Goal: Transaction & Acquisition: Purchase product/service

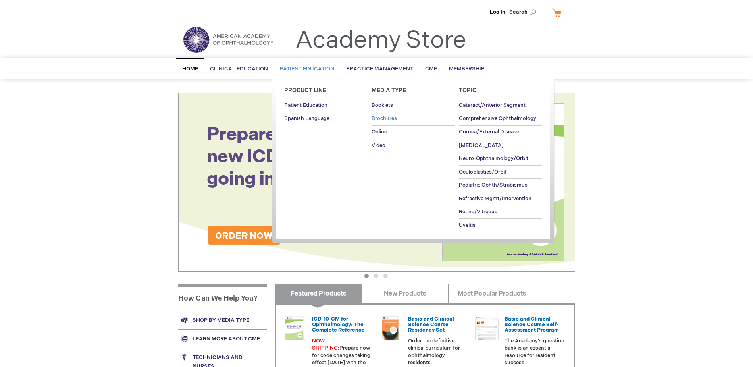
click at [384, 114] on link "Brochures" at bounding box center [412, 118] width 83 height 13
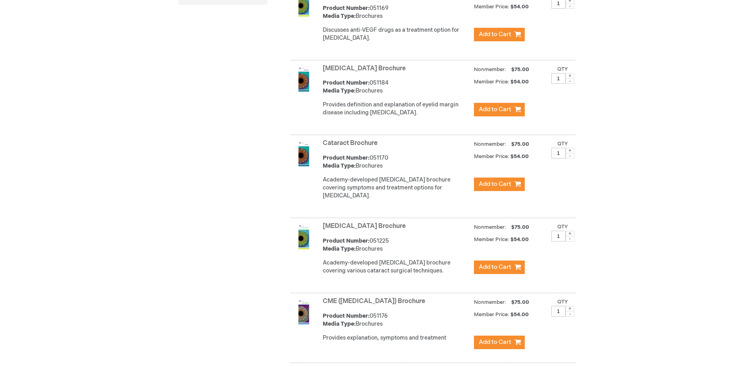
scroll to position [436, 0]
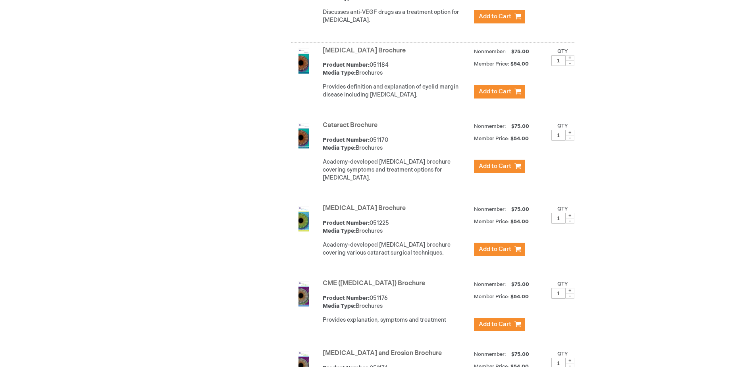
click at [569, 135] on span at bounding box center [569, 133] width 9 height 6
type input "3"
click at [498, 170] on span "Add to Cart" at bounding box center [495, 166] width 33 height 8
click at [480, 170] on span "Add to Cart" at bounding box center [495, 166] width 33 height 8
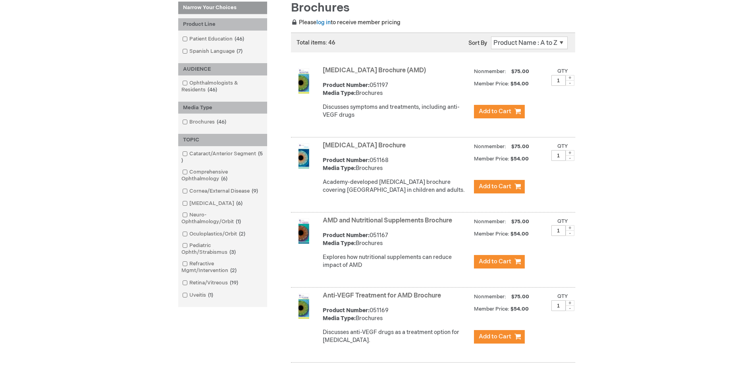
scroll to position [0, 0]
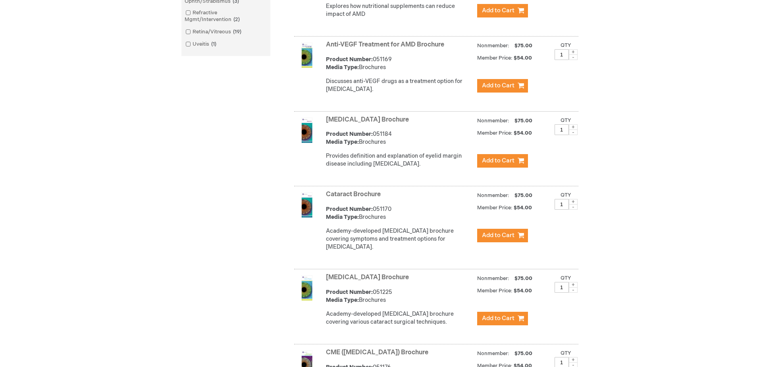
scroll to position [397, 0]
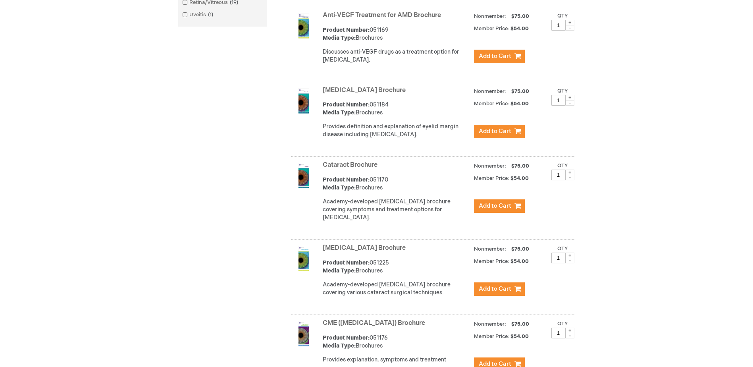
drag, startPoint x: 552, startPoint y: 188, endPoint x: 550, endPoint y: 192, distance: 4.2
click at [550, 192] on div "Cataract Brochure Product Number: 051170 Media Type: Brochures Academy-develope…" at bounding box center [449, 193] width 252 height 69
type input "3"
click at [499, 210] on span "Add to Cart" at bounding box center [495, 206] width 33 height 8
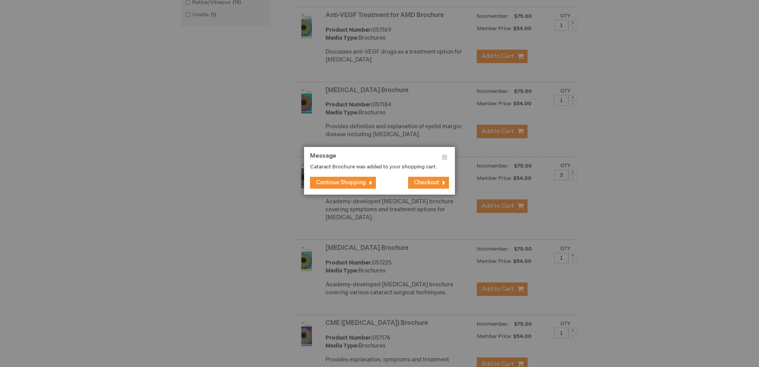
click at [421, 183] on span "Checkout" at bounding box center [426, 182] width 25 height 7
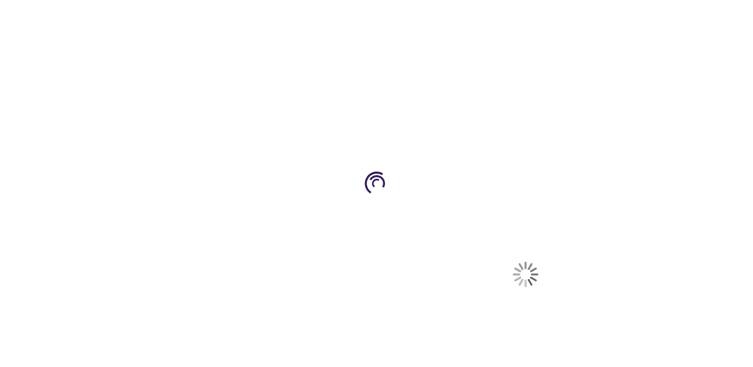
select select "US"
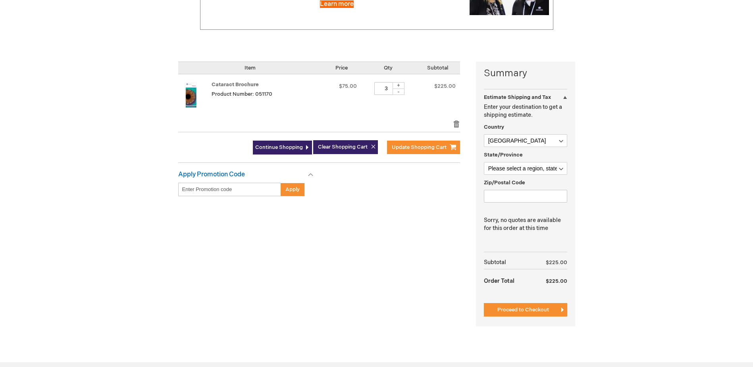
scroll to position [159, 0]
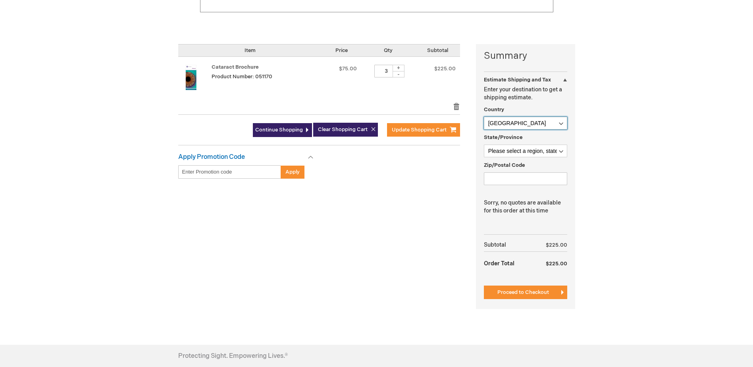
click at [523, 120] on select "Afghanistan Åland Islands Albania Algeria American Samoa Andorra Angola Anguill…" at bounding box center [525, 123] width 83 height 13
click at [533, 121] on select "Afghanistan Åland Islands Albania Algeria American Samoa Andorra Angola Anguill…" at bounding box center [525, 123] width 83 height 13
click at [520, 150] on select "Please select a region, state or province. Alabama Alaska American Samoa Arizon…" at bounding box center [525, 150] width 83 height 13
select select "23"
click at [484, 144] on select "Please select a region, state or province. Alabama Alaska American Samoa Arizon…" at bounding box center [525, 150] width 83 height 13
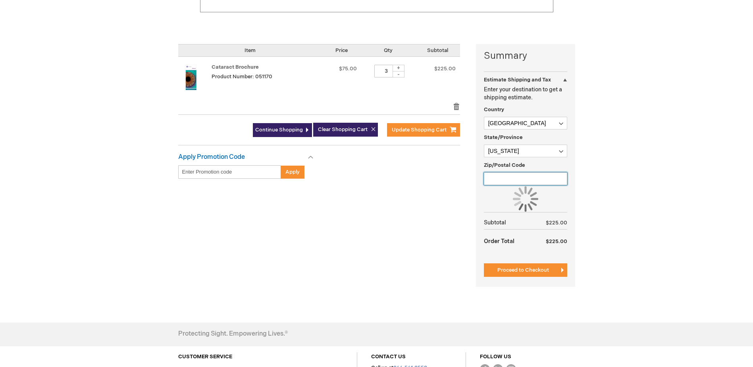
click at [517, 181] on input "Zip/Postal Code" at bounding box center [525, 178] width 83 height 13
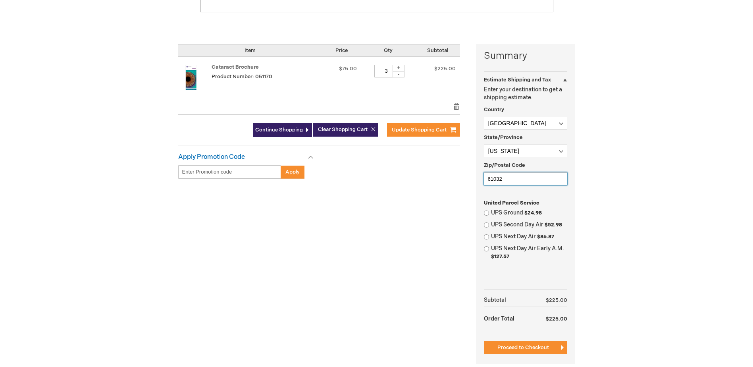
type input "61032"
click at [485, 212] on input "UPS Ground $24.98" at bounding box center [486, 212] width 5 height 5
radio input "true"
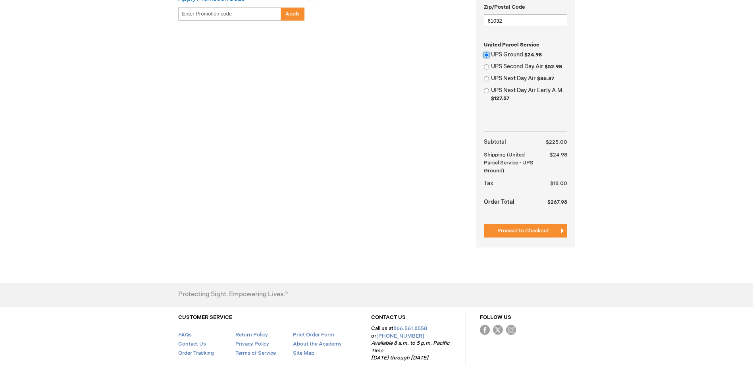
scroll to position [317, 0]
click at [516, 230] on span "Proceed to Checkout" at bounding box center [523, 230] width 52 height 6
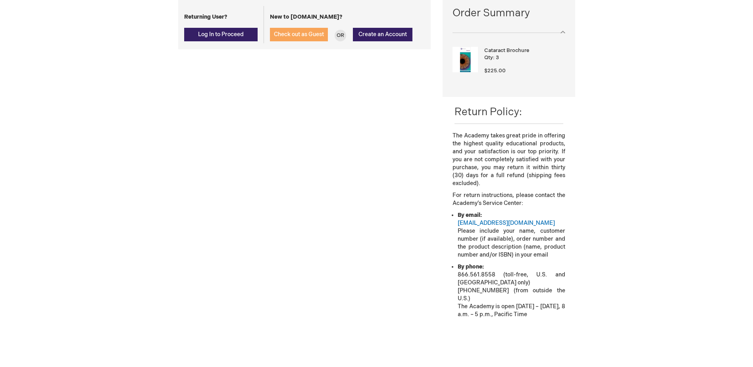
click at [306, 38] on button "Check out as Guest" at bounding box center [299, 34] width 58 height 13
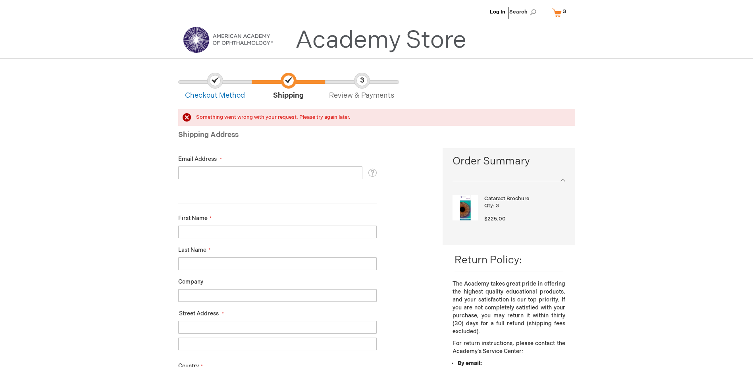
click at [228, 174] on input "Email Address" at bounding box center [270, 172] width 184 height 13
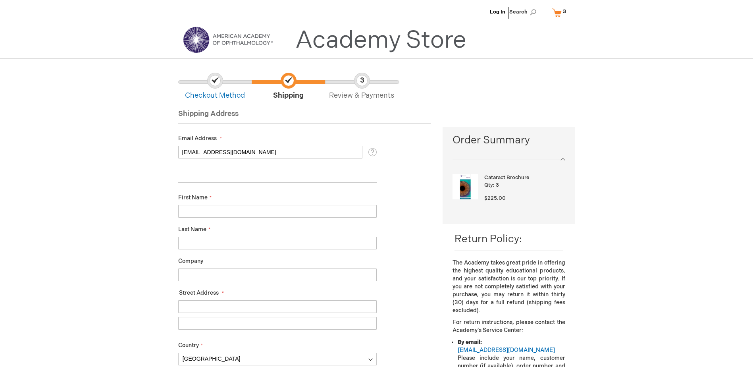
type input "[EMAIL_ADDRESS][DOMAIN_NAME]"
click at [194, 193] on span "Login" at bounding box center [189, 192] width 15 height 7
